Goal: Book appointment/travel/reservation

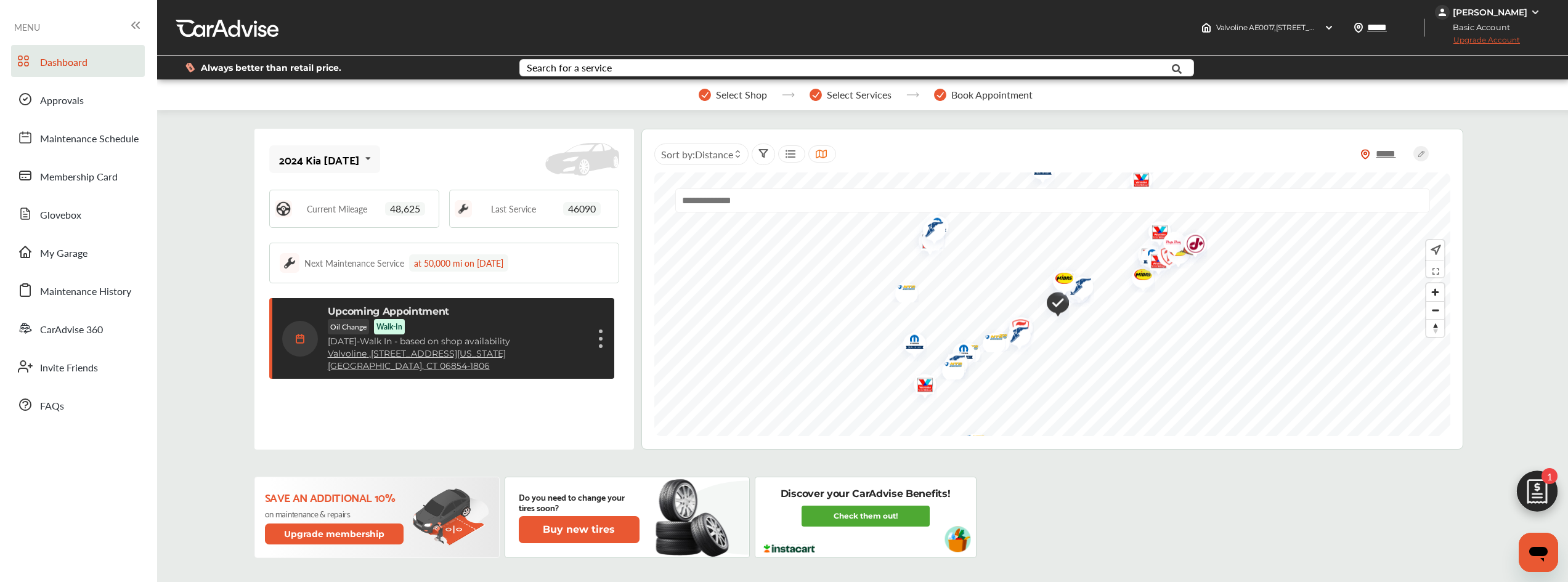
click at [595, 339] on div "Upcoming Appointment Oil Change Walk-In [DATE] - Walk In - based on shop availa…" at bounding box center [444, 339] width 322 height 66
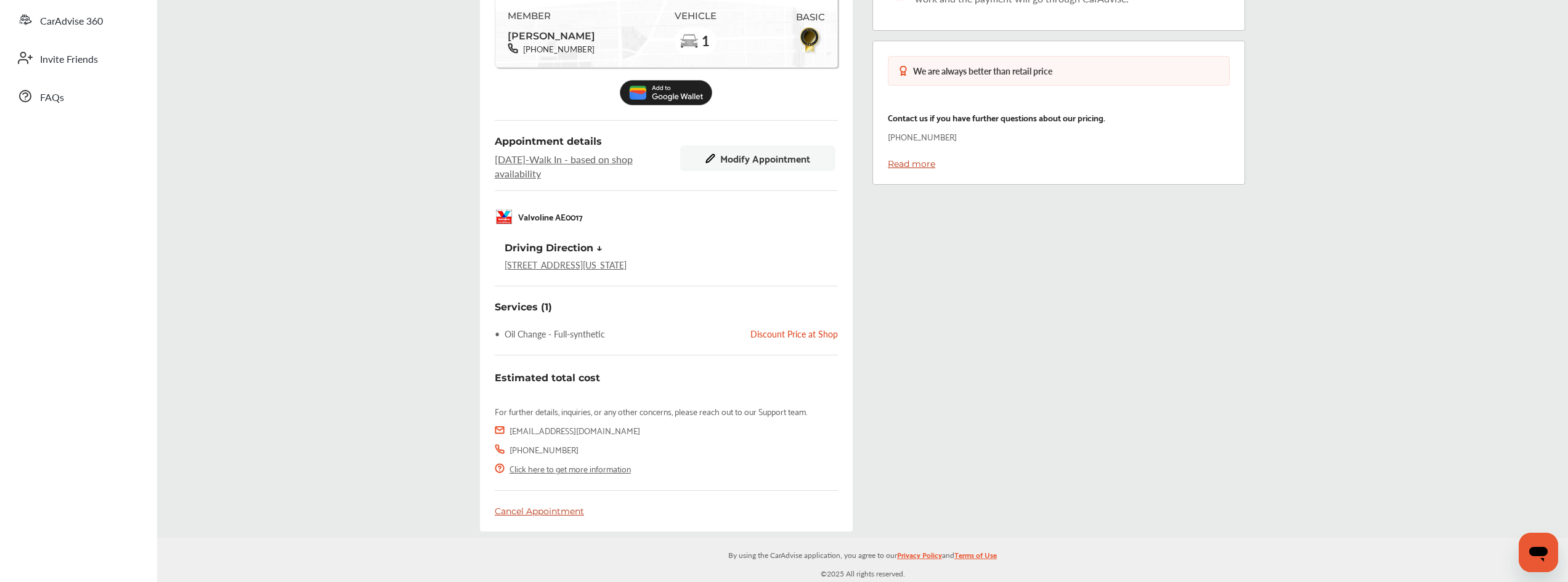
scroll to position [310, 0]
click at [543, 510] on div "Cancel Appointment" at bounding box center [665, 511] width 343 height 11
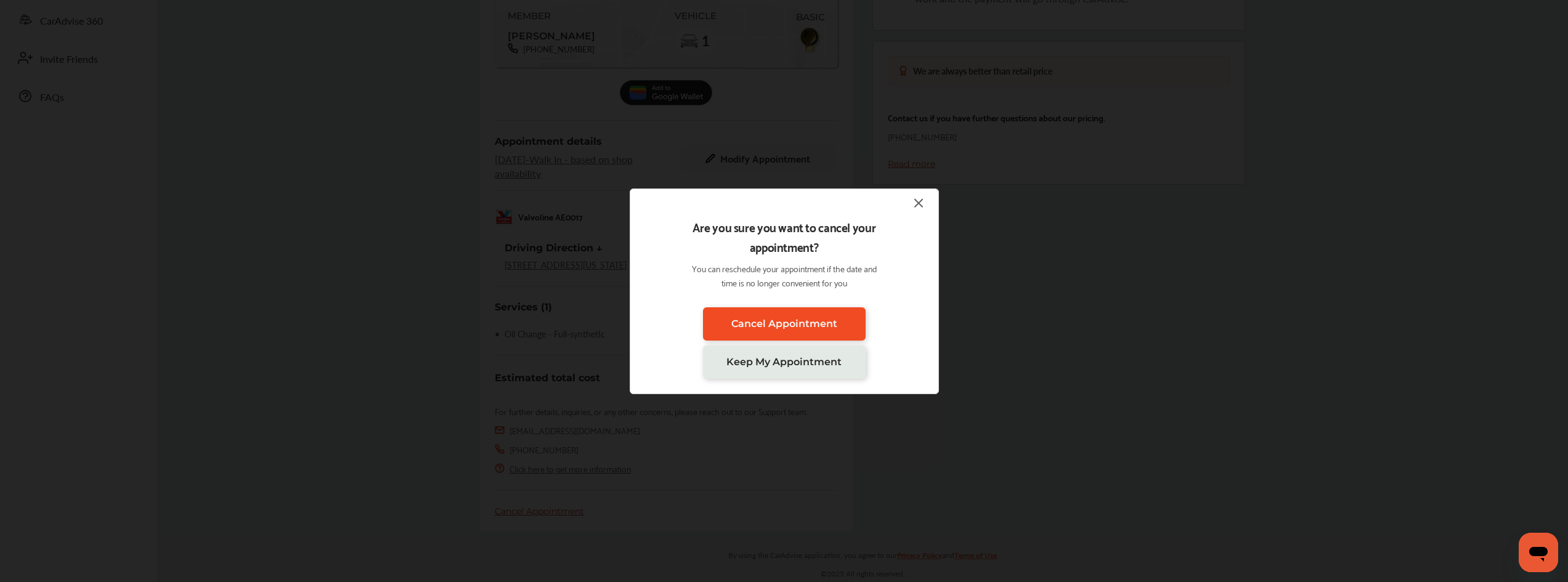
click at [805, 329] on span "Cancel Appointment" at bounding box center [784, 323] width 106 height 12
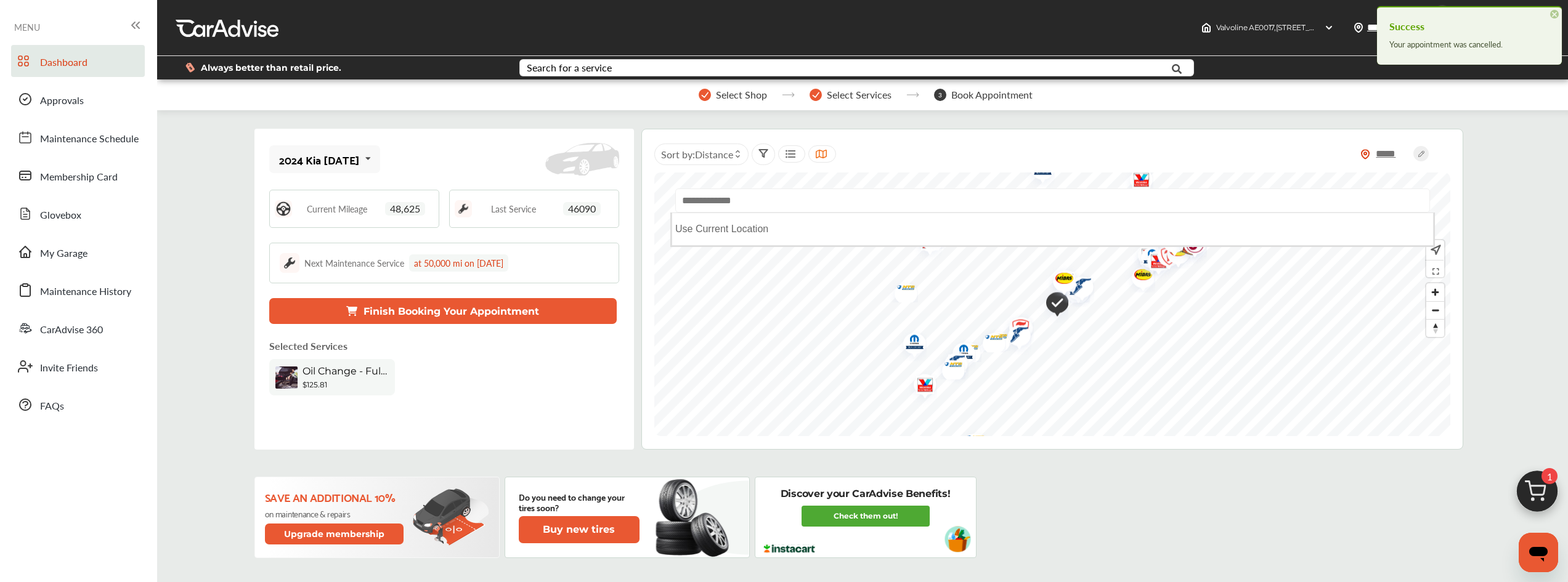
click at [767, 204] on input "text" at bounding box center [1053, 200] width 755 height 24
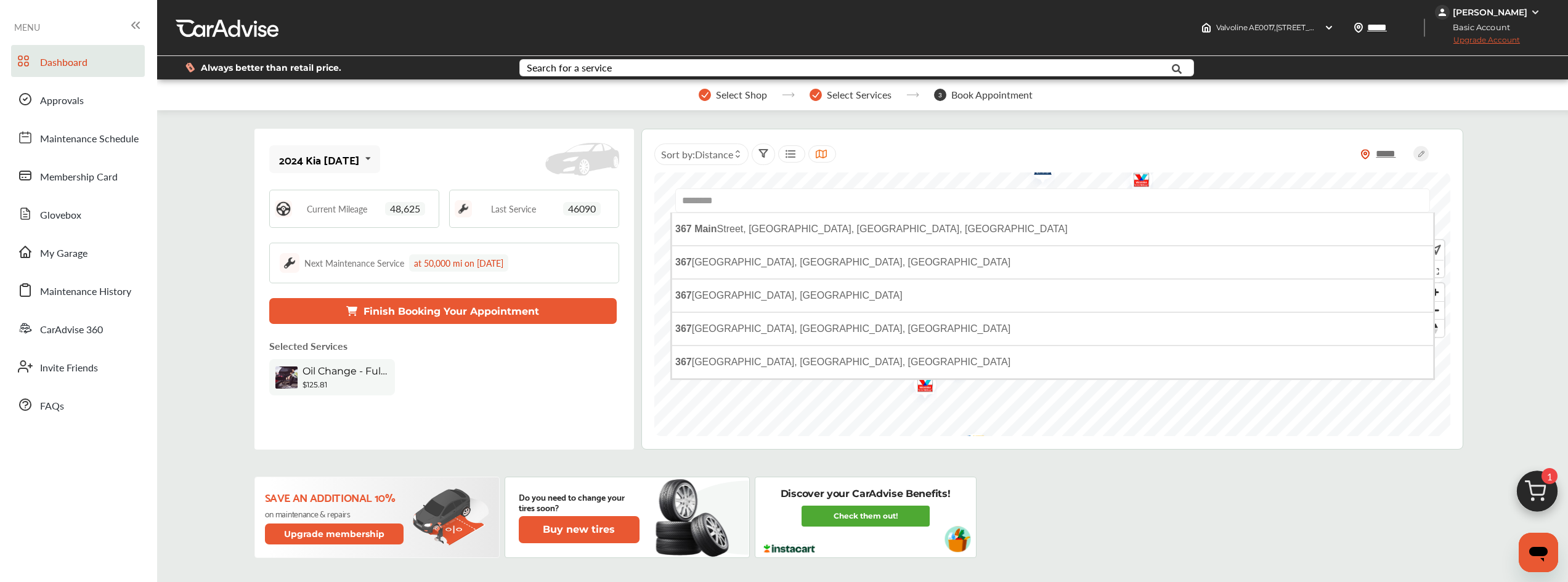
click at [701, 203] on input "********" at bounding box center [1053, 200] width 755 height 24
type input "********"
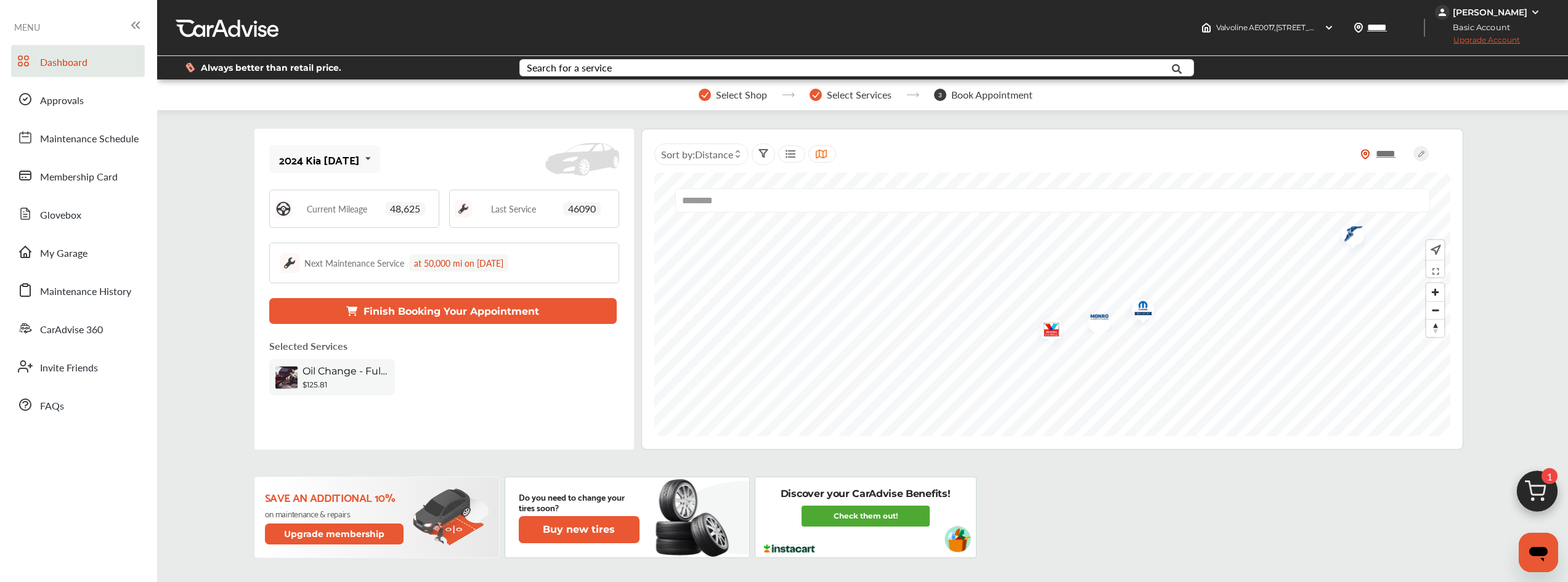
click at [1055, 332] on img "Map marker" at bounding box center [1047, 331] width 33 height 39
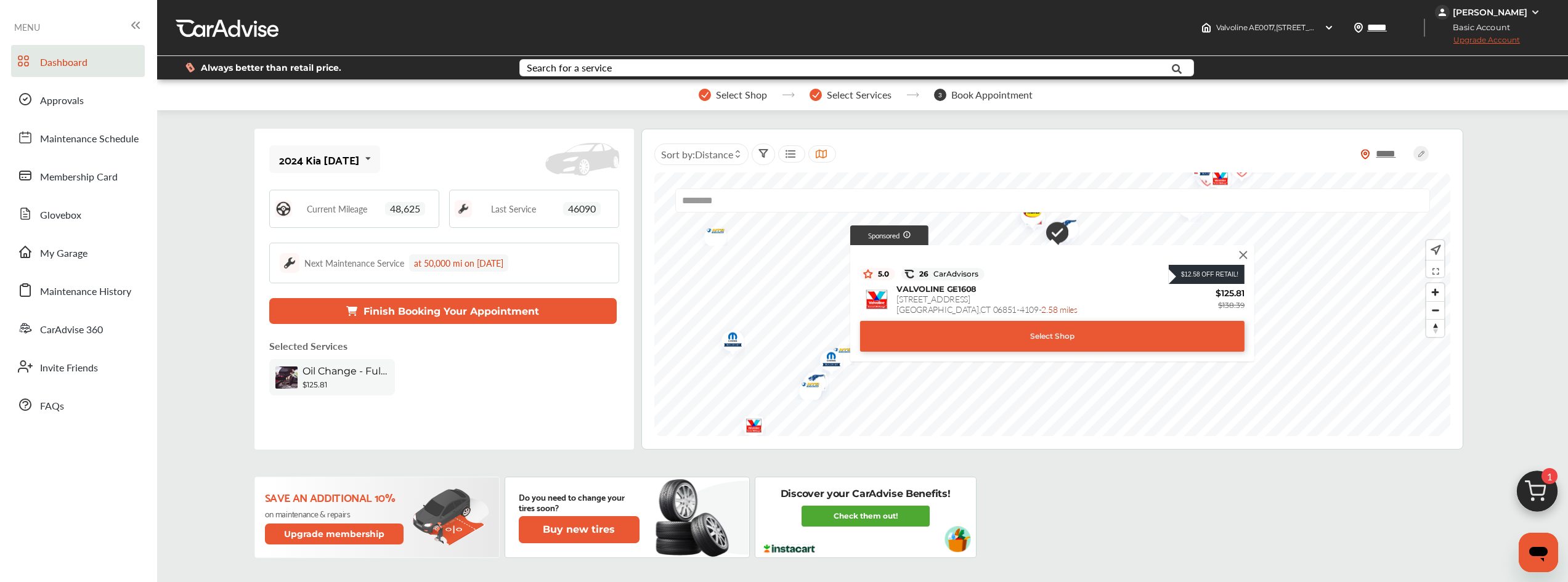
click at [1241, 255] on img at bounding box center [1243, 254] width 14 height 14
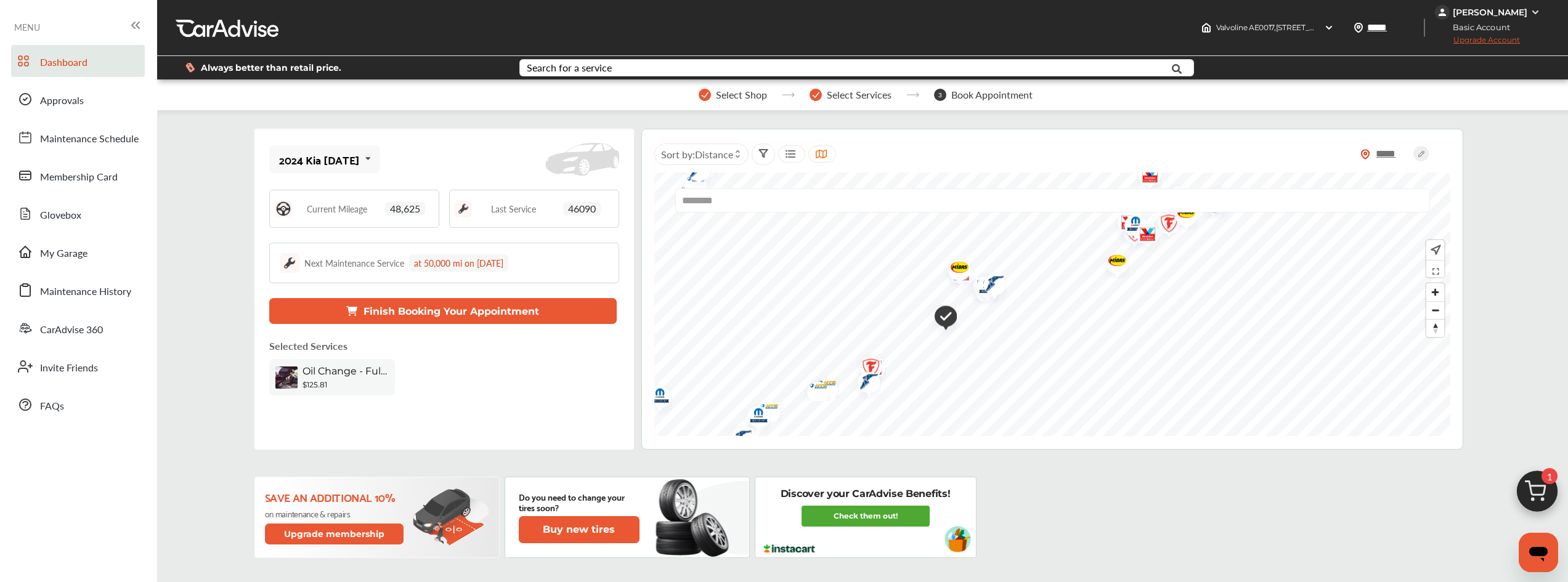
click at [960, 271] on img "Map marker" at bounding box center [955, 269] width 33 height 32
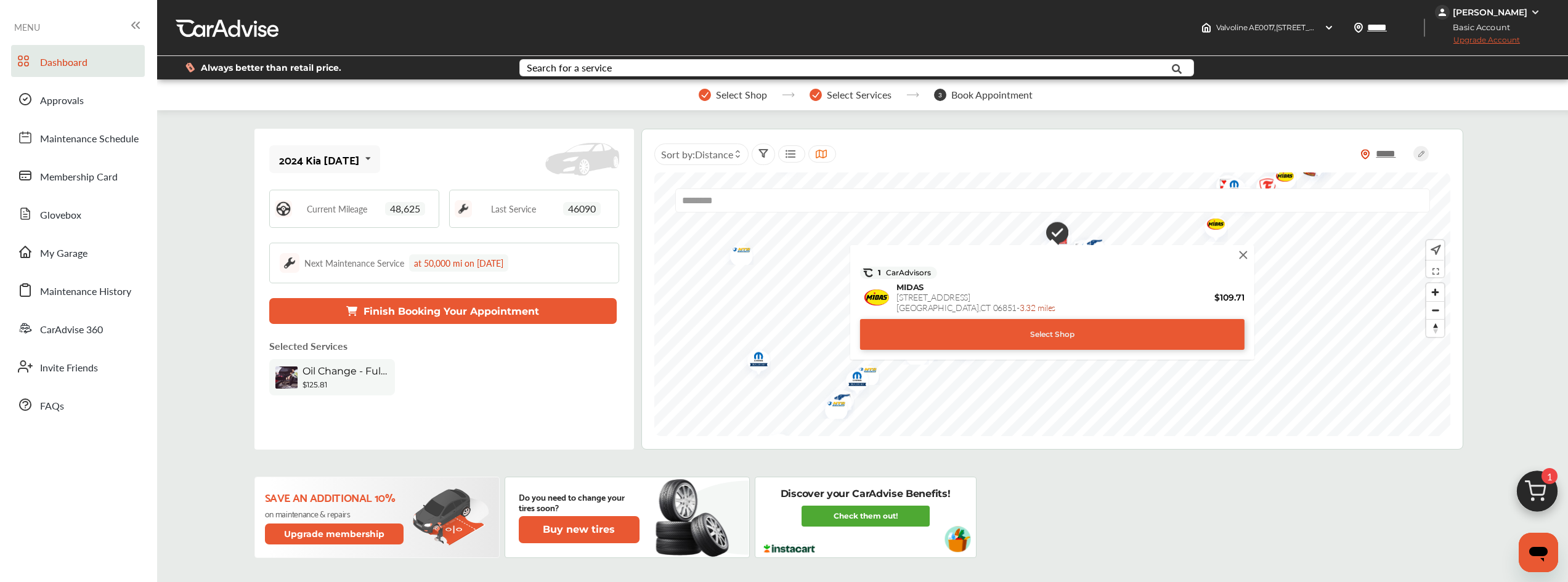
click at [1247, 257] on img at bounding box center [1243, 254] width 14 height 14
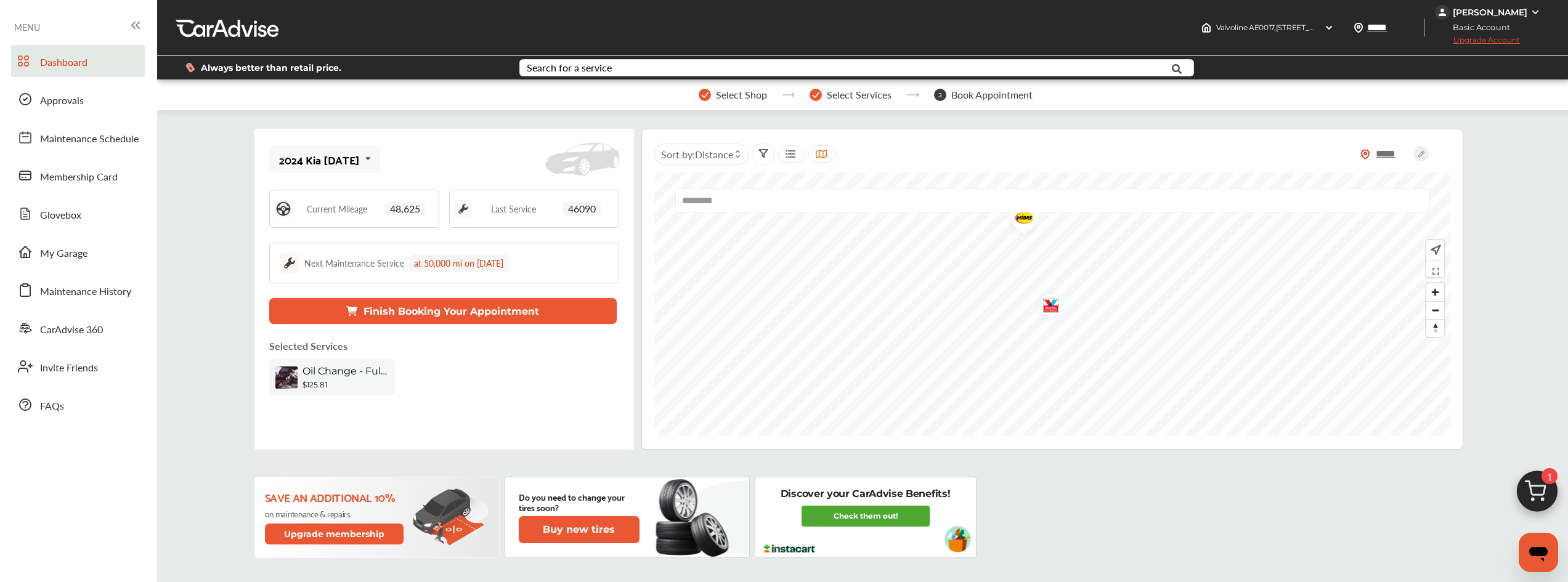
click at [1054, 310] on img "Map marker" at bounding box center [1047, 307] width 33 height 39
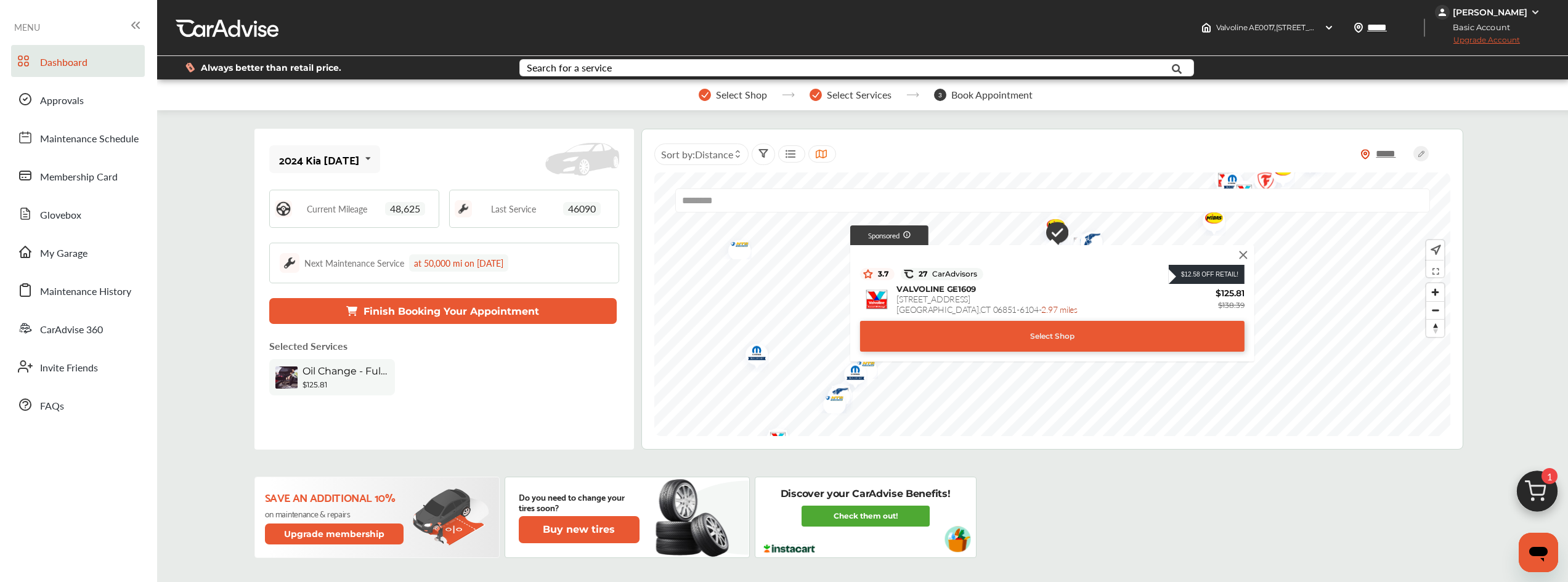
click at [1242, 257] on img at bounding box center [1243, 254] width 14 height 14
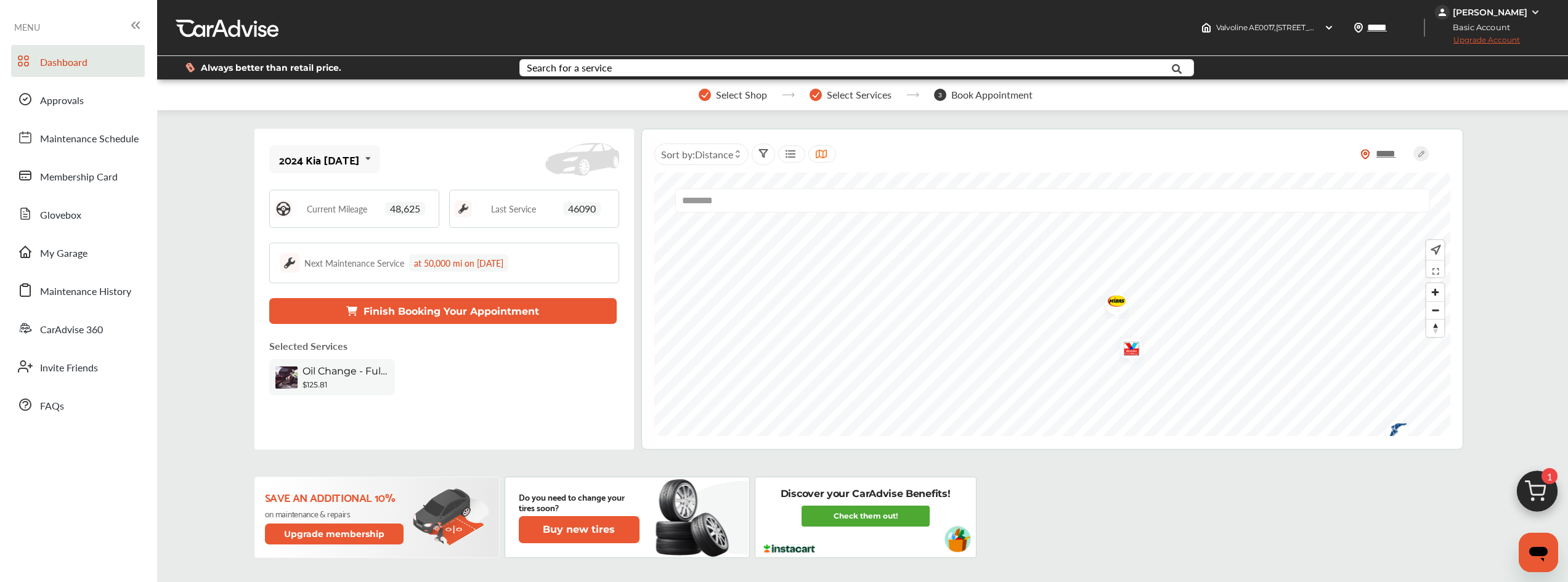
click at [1117, 309] on img "Map marker" at bounding box center [1113, 302] width 33 height 32
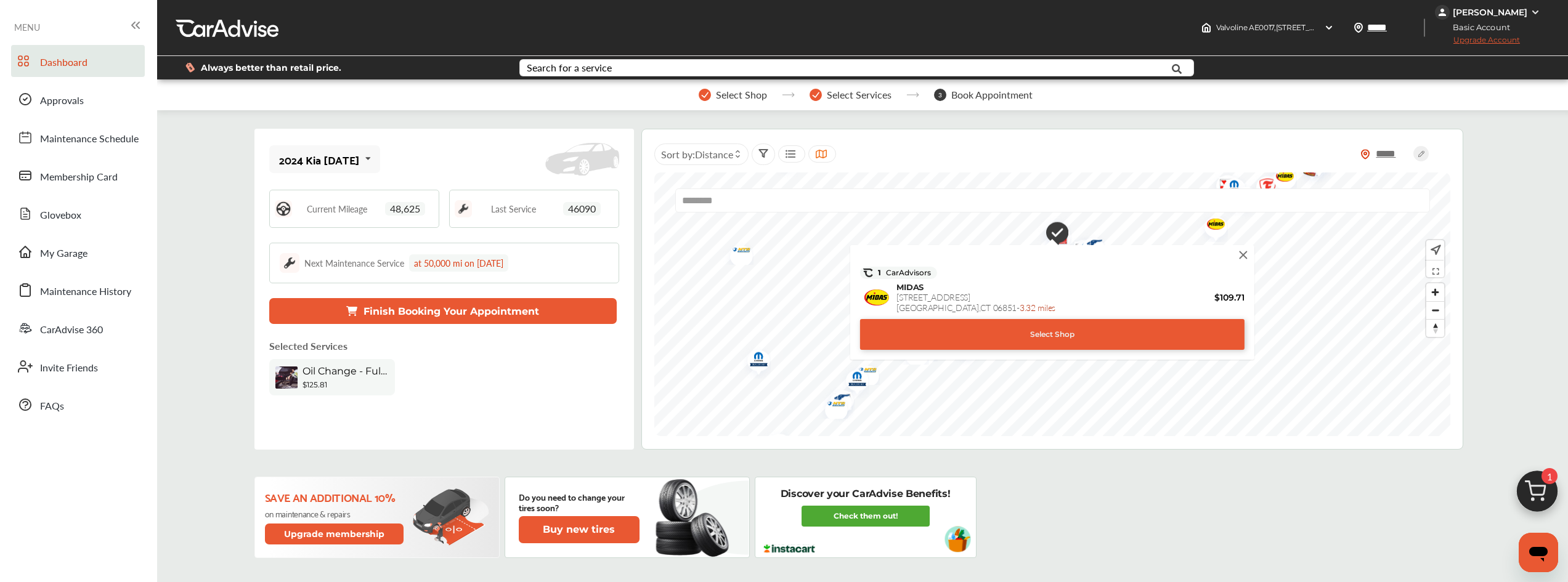
click at [1038, 337] on div "Select Shop" at bounding box center [1052, 335] width 385 height 31
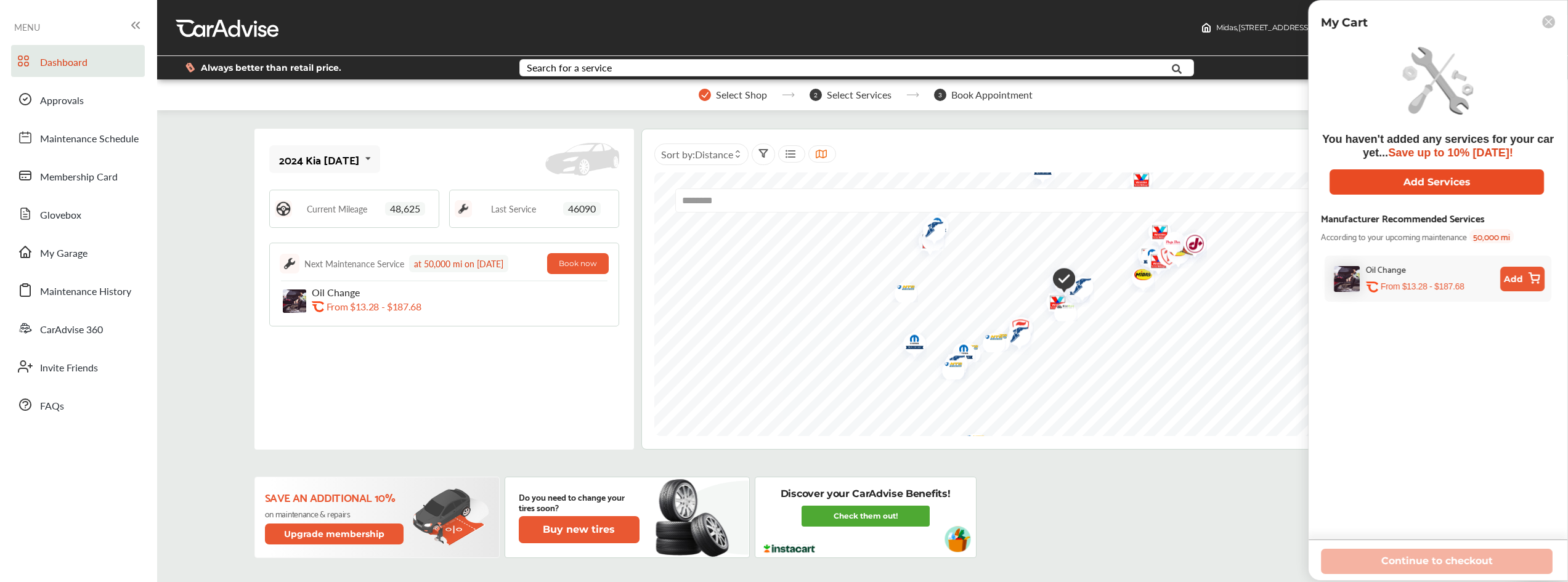
click at [1422, 182] on button "Add Services" at bounding box center [1437, 182] width 215 height 25
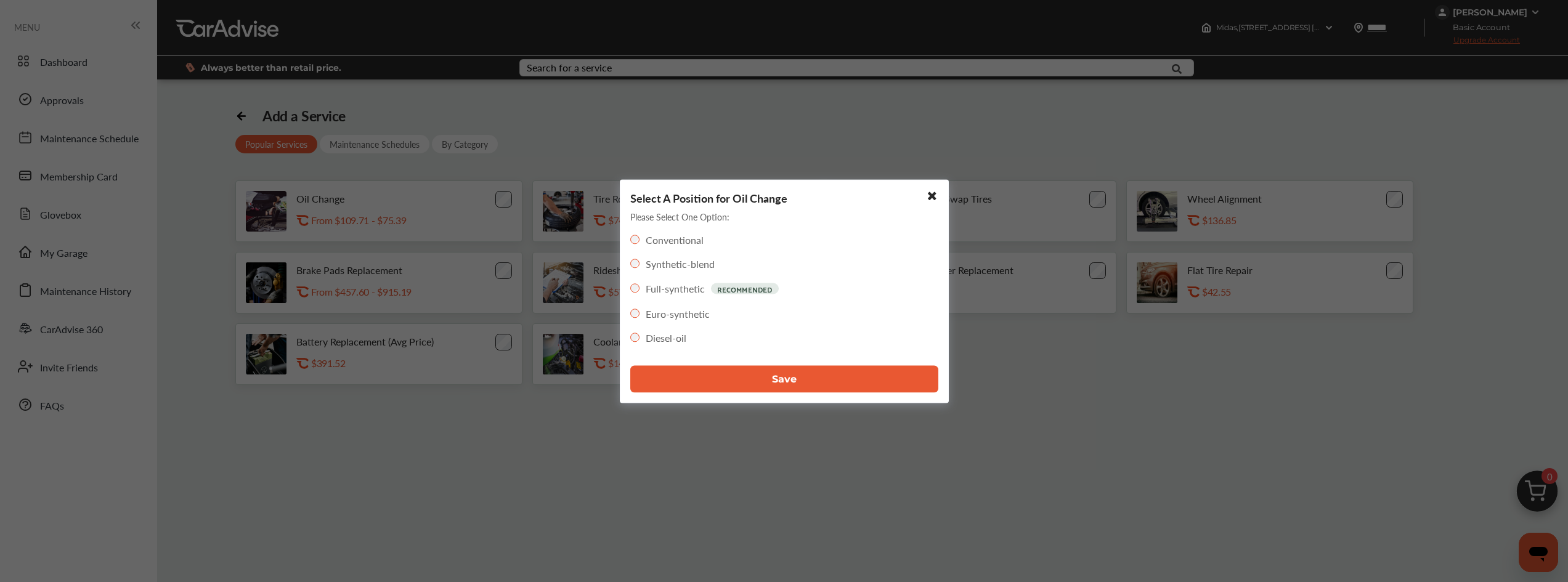
click at [776, 379] on span "Save" at bounding box center [784, 378] width 24 height 12
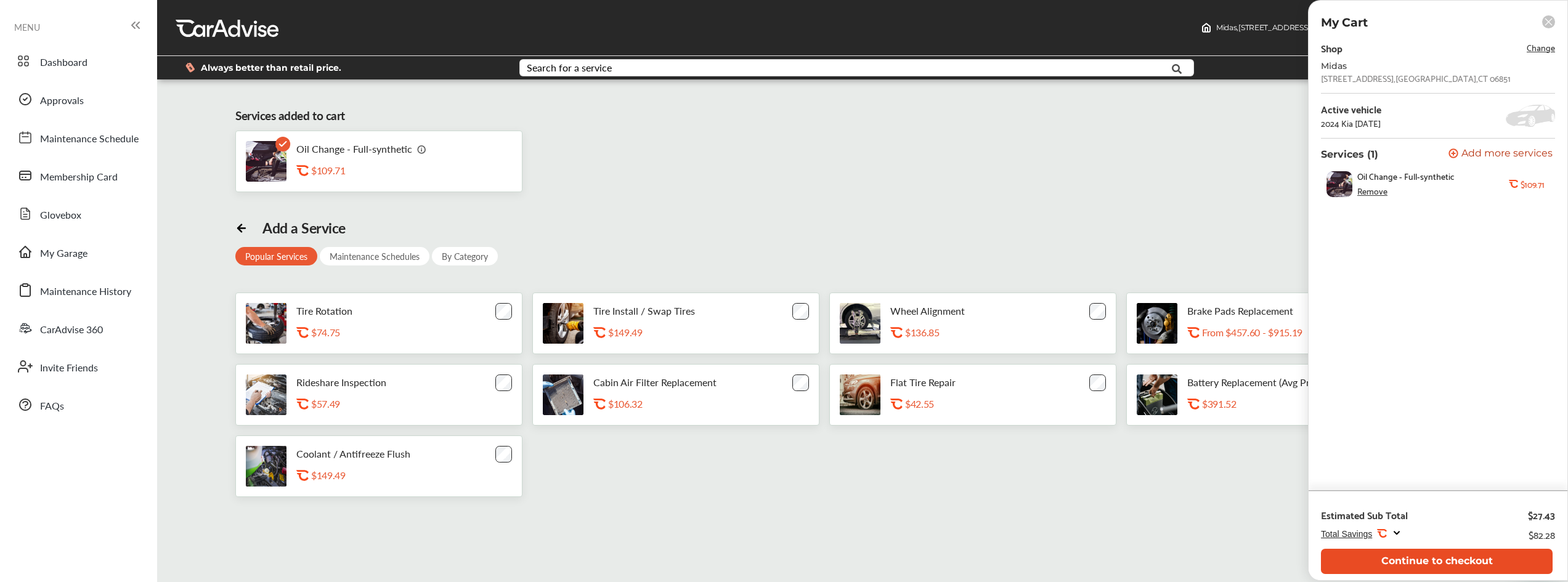
click at [1440, 561] on button "Continue to checkout" at bounding box center [1437, 561] width 232 height 25
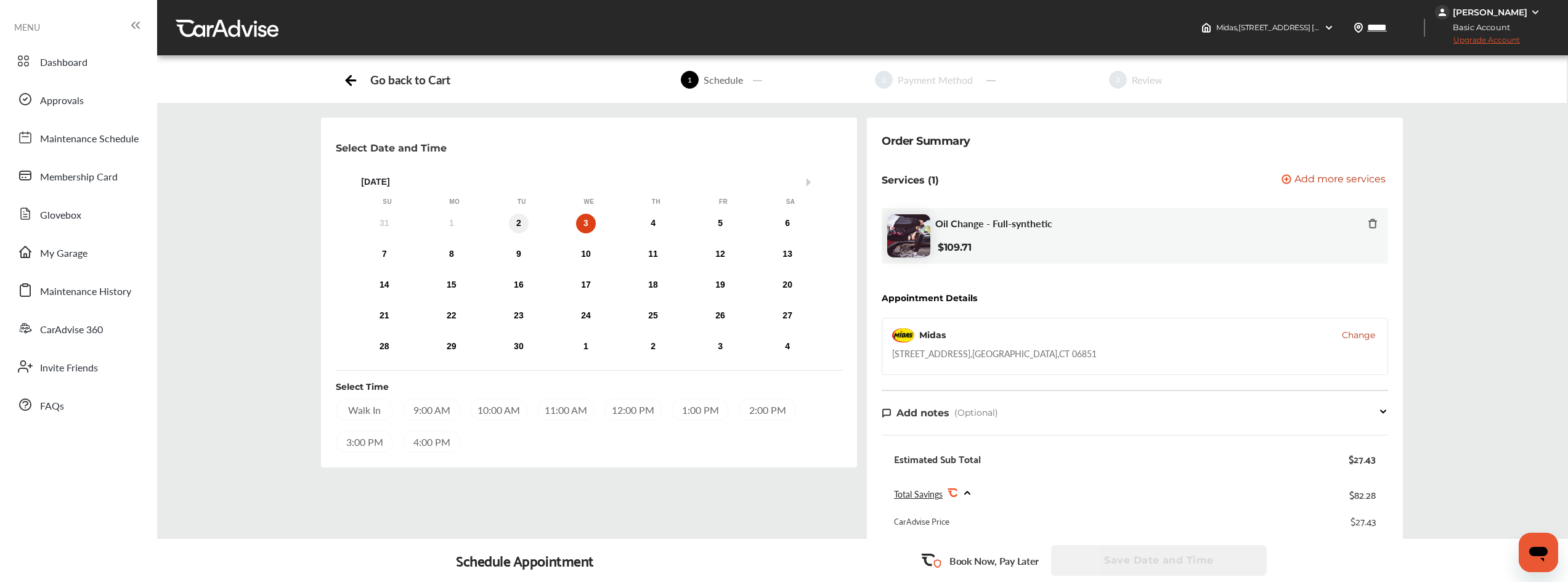
click at [515, 223] on div "2" at bounding box center [519, 224] width 20 height 20
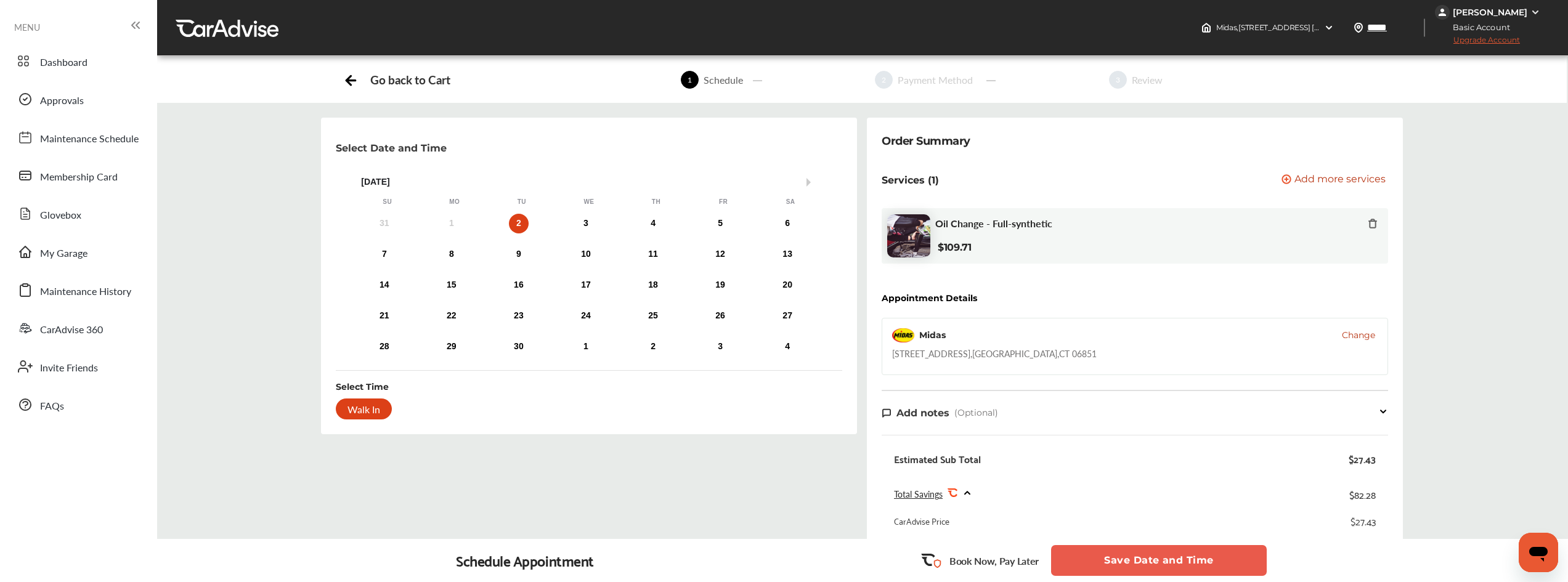
click at [361, 404] on div "Walk In" at bounding box center [364, 408] width 56 height 21
click at [1148, 559] on button "Save Date and Time" at bounding box center [1159, 560] width 215 height 31
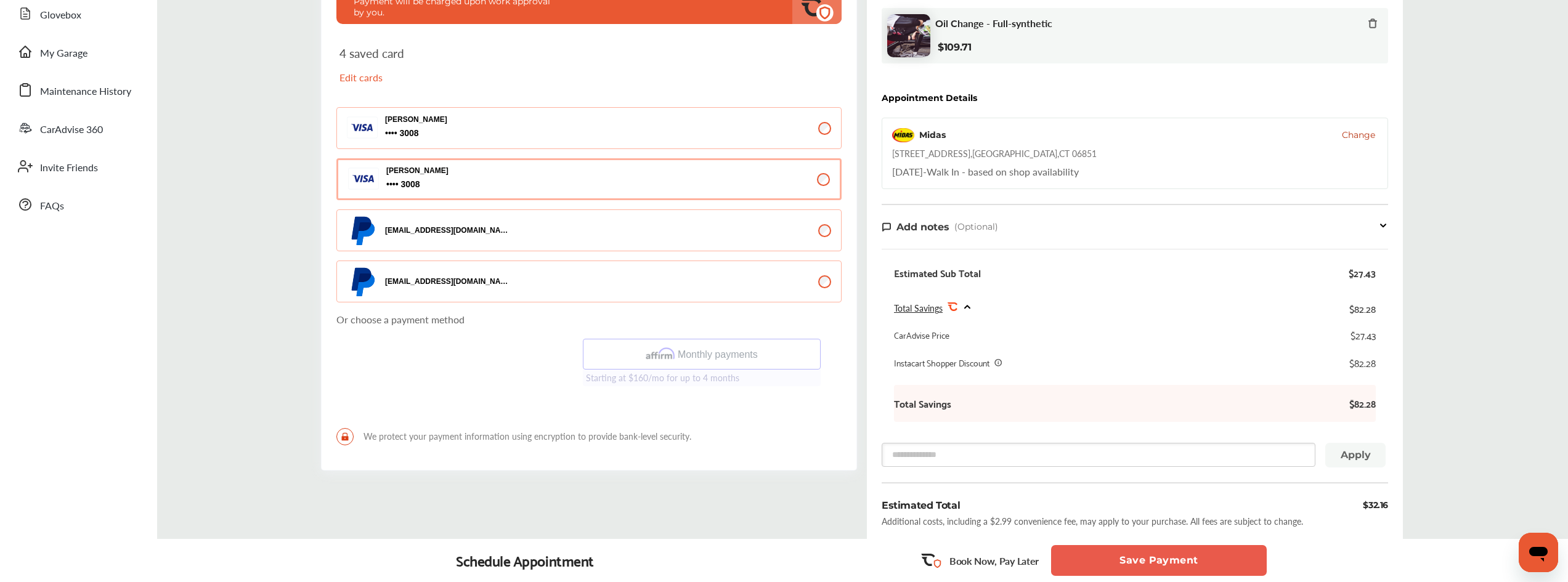
scroll to position [205, 0]
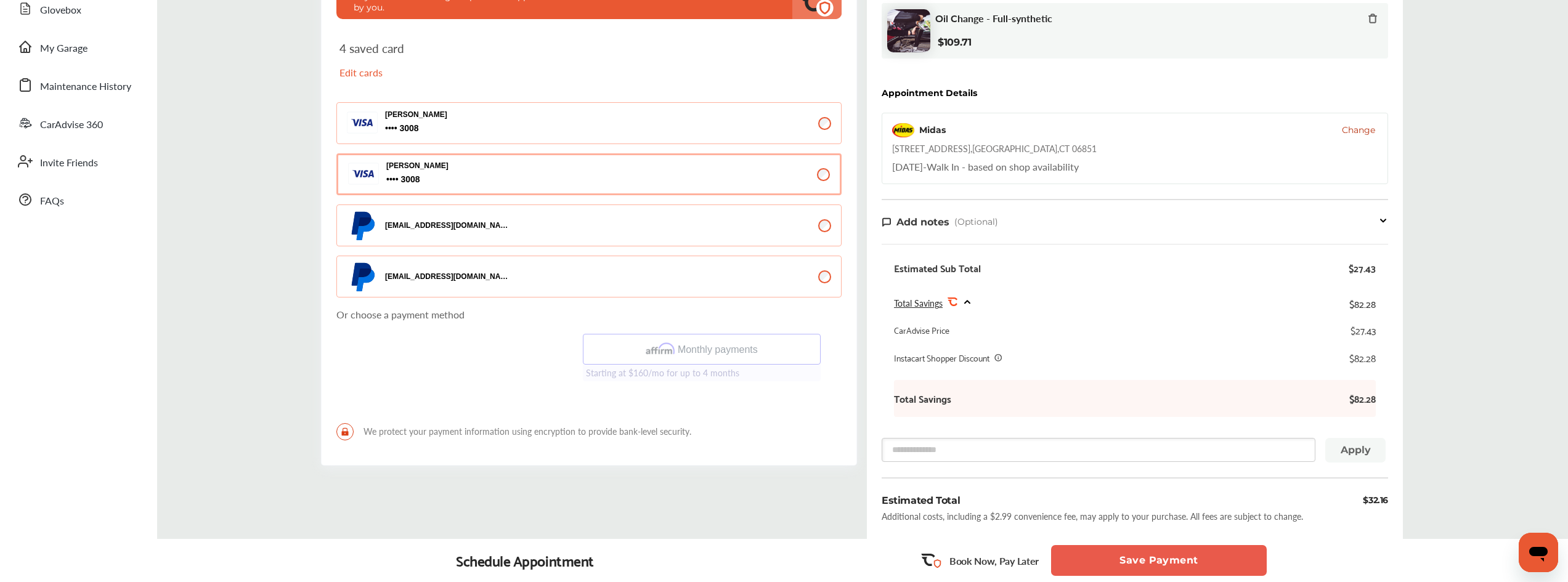
click at [1168, 564] on button "Save Payment" at bounding box center [1159, 560] width 215 height 31
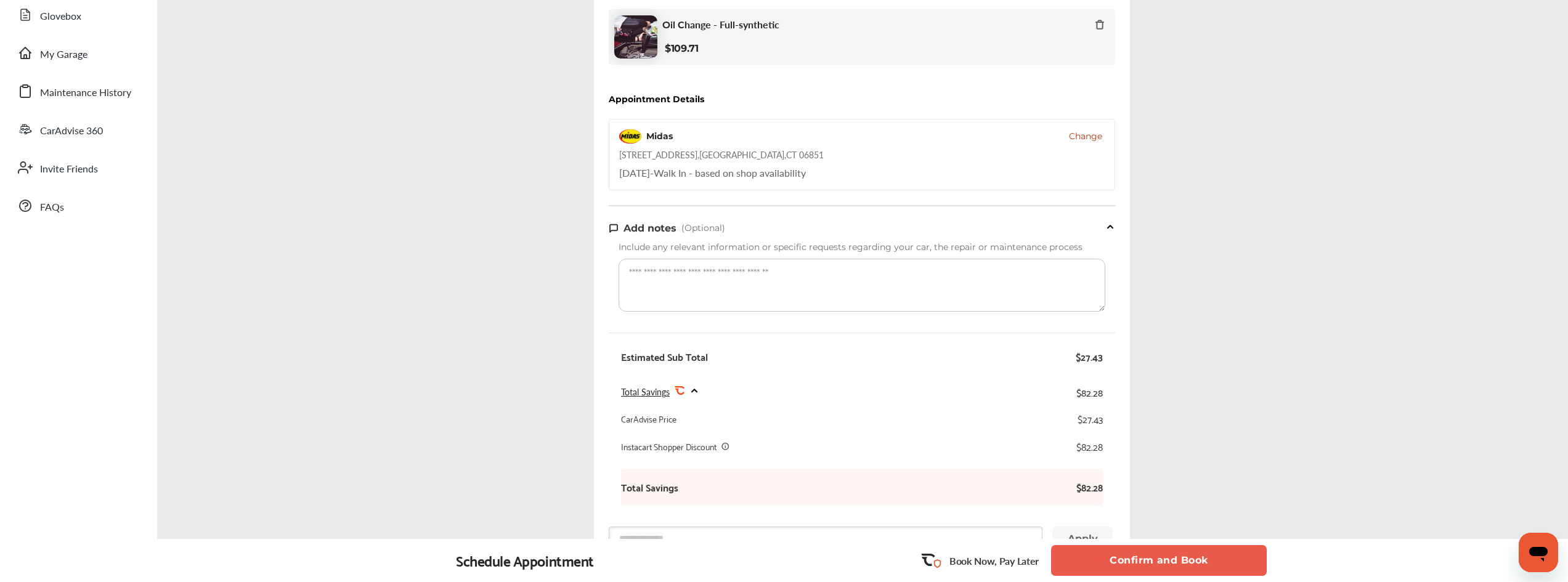
scroll to position [205, 0]
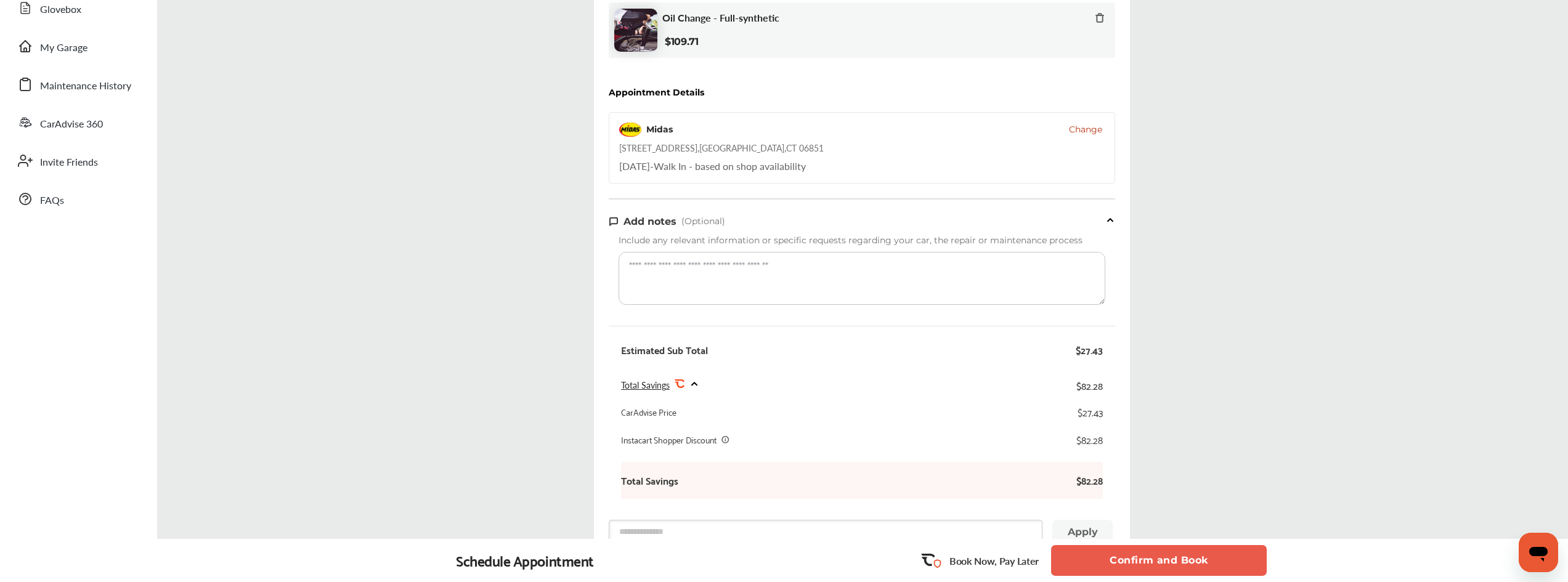
click at [1139, 562] on button "Confirm and Book" at bounding box center [1159, 560] width 215 height 31
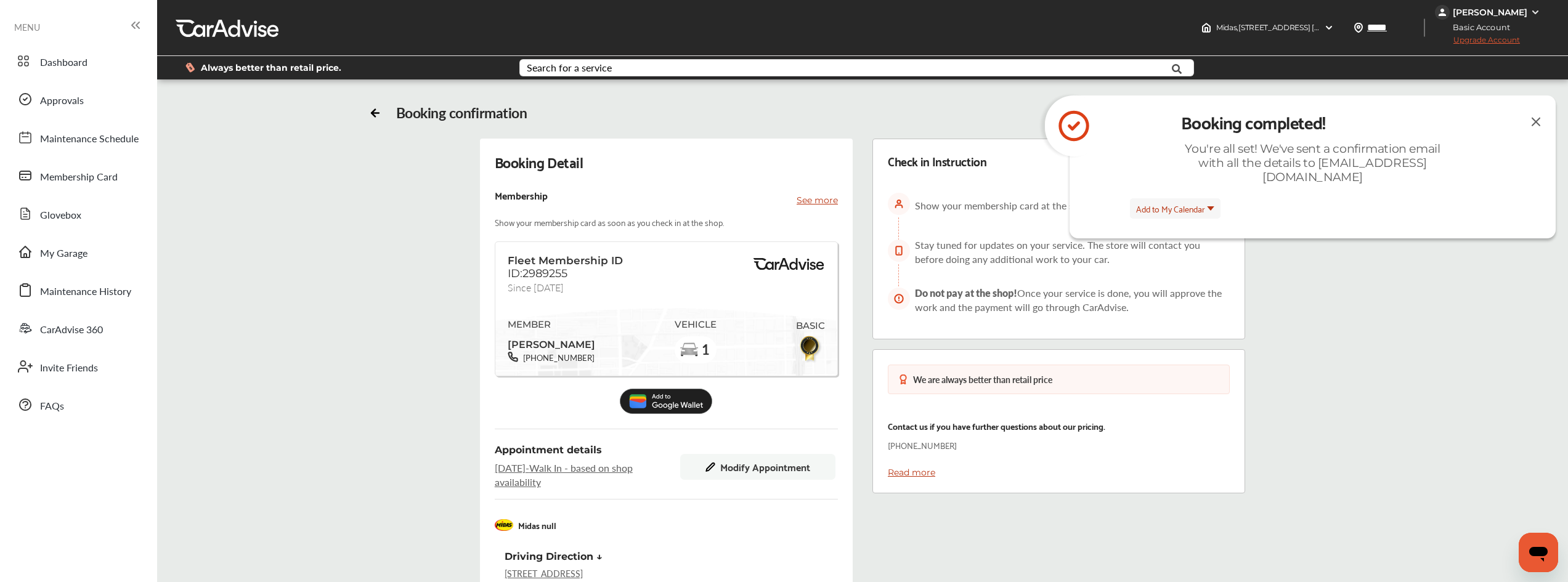
scroll to position [205, 0]
